Goal: Transaction & Acquisition: Obtain resource

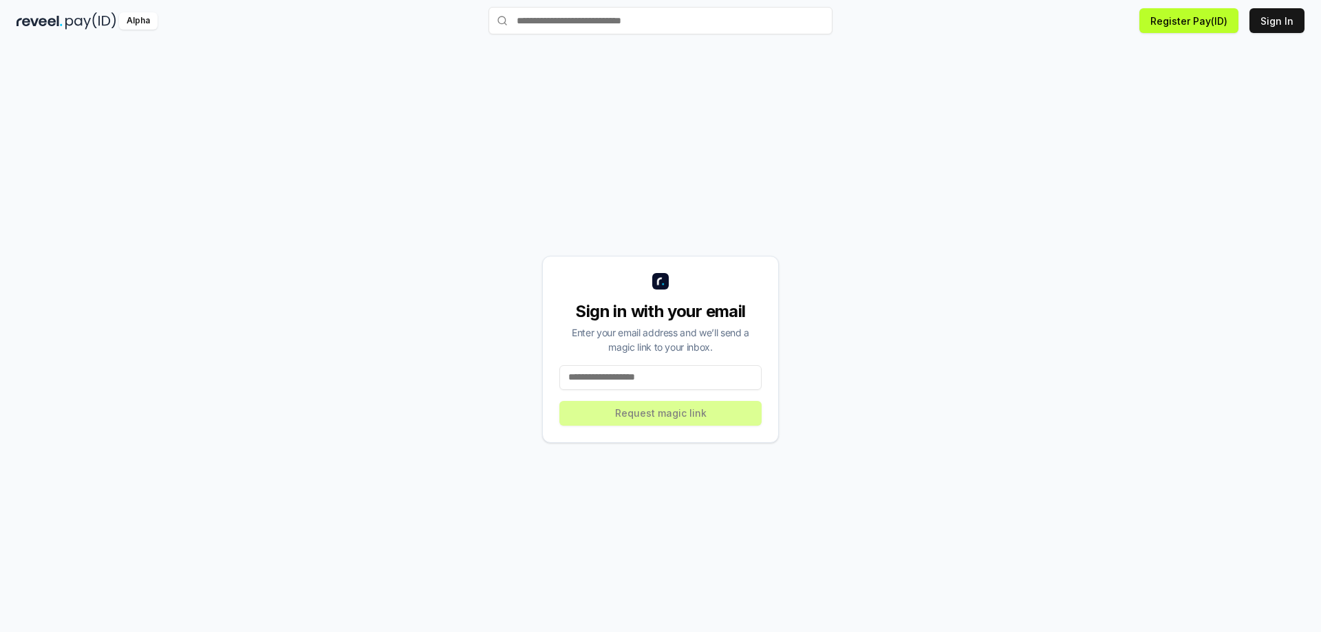
scroll to position [39, 0]
click at [640, 382] on input at bounding box center [660, 377] width 202 height 25
paste input "**********"
type input "**********"
click at [642, 416] on button "Request magic link" at bounding box center [660, 413] width 202 height 25
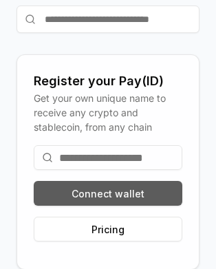
scroll to position [93, 0]
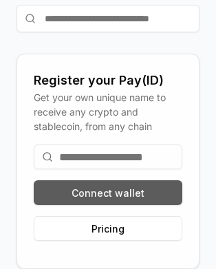
click at [94, 193] on button "Connect wallet" at bounding box center [108, 192] width 149 height 25
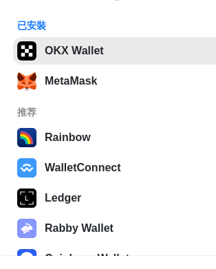
click at [105, 56] on button "OKX Wallet" at bounding box center [127, 51] width 228 height 28
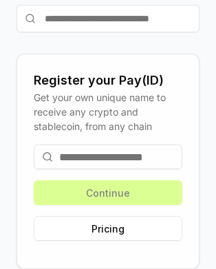
click at [89, 156] on input at bounding box center [108, 156] width 149 height 25
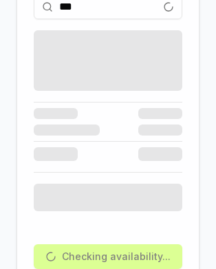
scroll to position [155, 0]
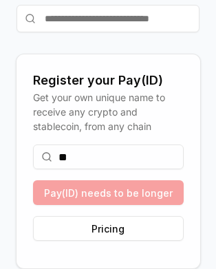
type input "*"
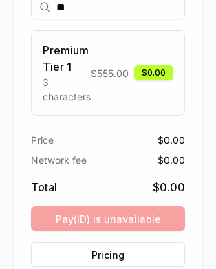
scroll to position [93, 0]
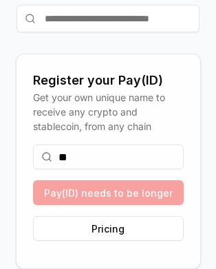
type input "*"
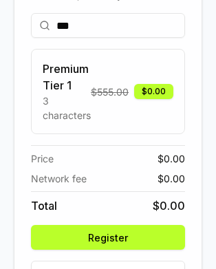
scroll to position [155, 0]
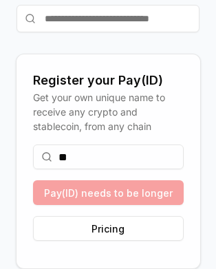
type input "*"
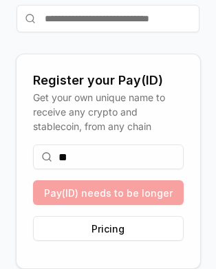
type input "*"
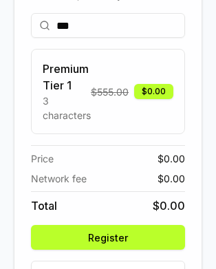
scroll to position [155, 0]
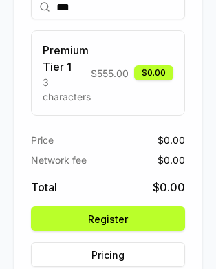
type input "***"
click at [106, 217] on button "Register" at bounding box center [108, 218] width 154 height 25
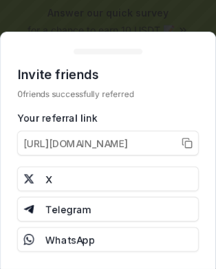
click at [147, 26] on div at bounding box center [108, 134] width 216 height 269
